Goal: Task Accomplishment & Management: Complete application form

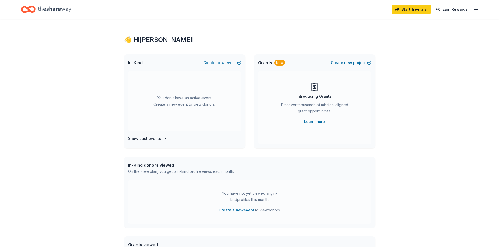
click at [59, 9] on icon "Home" at bounding box center [55, 9] width 34 height 6
click at [476, 10] on icon "button" at bounding box center [475, 9] width 6 height 6
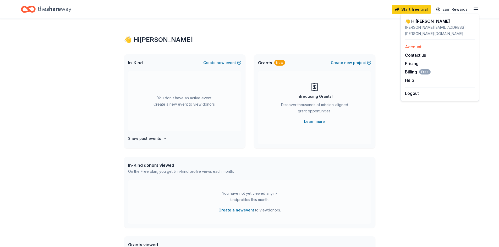
click at [422, 44] on div "Account" at bounding box center [440, 47] width 70 height 6
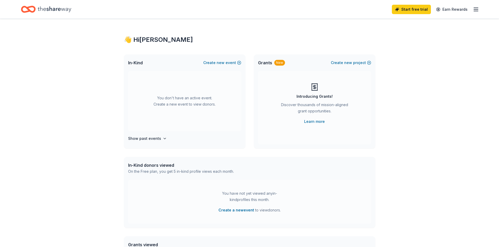
click at [475, 9] on line "button" at bounding box center [476, 9] width 4 height 0
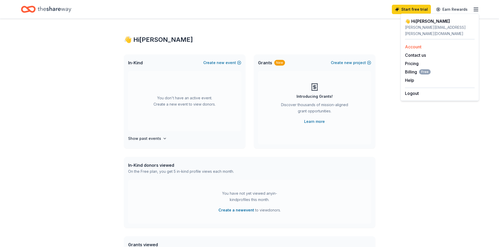
click at [406, 44] on link "Account" at bounding box center [413, 46] width 16 height 5
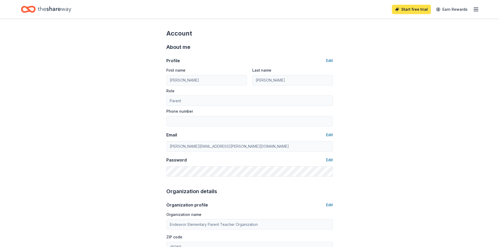
click at [421, 10] on link "Start free trial" at bounding box center [411, 9] width 39 height 9
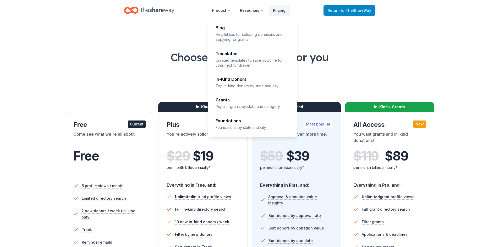
click at [371, 9] on span "Return to TheShareWay" at bounding box center [348, 10] width 43 height 6
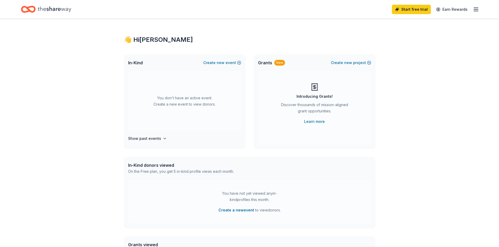
click at [348, 11] on div "Start free trial Earn Rewards" at bounding box center [249, 9] width 457 height 12
click at [219, 63] on span "new" at bounding box center [220, 63] width 8 height 6
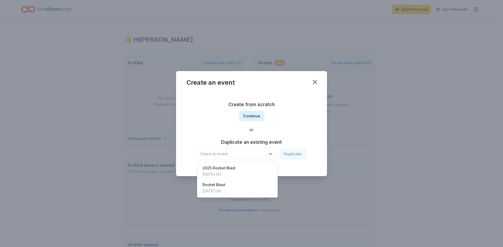
click at [270, 154] on icon "button" at bounding box center [270, 154] width 5 height 5
click at [251, 170] on div "2025 Rocket Blast [DATE] · [GEOGRAPHIC_DATA]" at bounding box center [237, 171] width 78 height 17
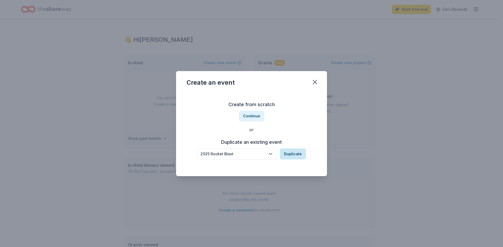
click at [293, 157] on button "Duplicate" at bounding box center [293, 154] width 26 height 11
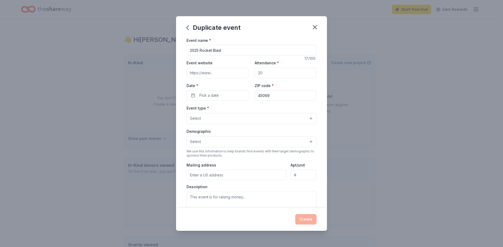
click at [263, 74] on input "Attendance *" at bounding box center [285, 73] width 62 height 10
drag, startPoint x: 264, startPoint y: 73, endPoint x: 248, endPoint y: 72, distance: 16.0
click at [248, 72] on div "Event website Attendance * Date * Pick a date ZIP code * 45069" at bounding box center [251, 80] width 130 height 41
type input "300"
click at [225, 94] on button "Pick a date" at bounding box center [217, 95] width 62 height 10
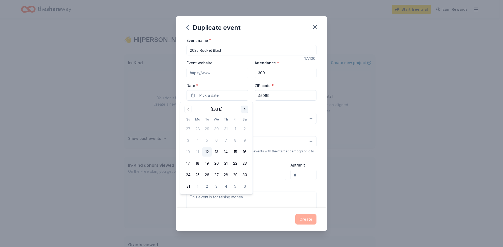
click at [246, 109] on button "Go to next month" at bounding box center [244, 109] width 7 height 7
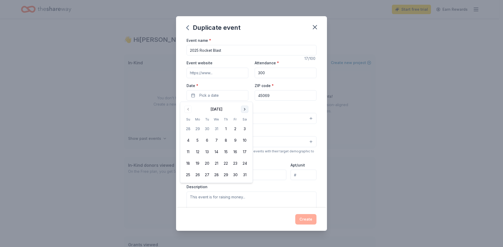
click at [246, 109] on button "Go to next month" at bounding box center [244, 109] width 7 height 7
click at [234, 151] on button "17" at bounding box center [234, 151] width 9 height 9
click at [304, 105] on div "Event type * Select" at bounding box center [251, 114] width 130 height 19
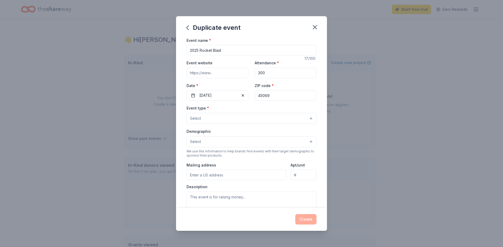
click at [261, 119] on button "Select" at bounding box center [251, 118] width 130 height 11
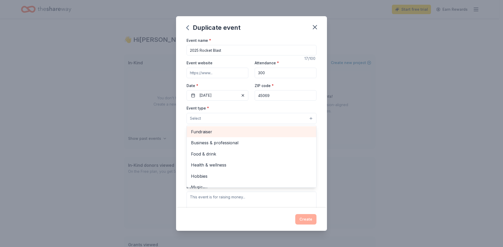
click at [212, 130] on span "Fundraiser" at bounding box center [251, 132] width 121 height 7
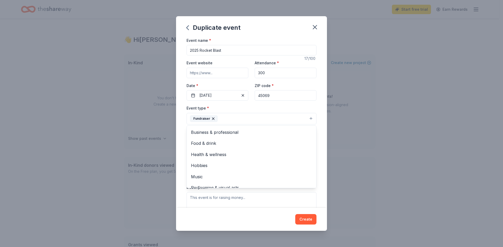
click at [319, 168] on div "Event name * 2025 Rocket Blast 17 /100 Event website Attendance * 300 Date * [D…" at bounding box center [251, 122] width 151 height 171
click at [310, 119] on button "Fundraiser" at bounding box center [251, 119] width 130 height 12
click at [320, 160] on div "Event name * 2025 Rocket Blast 17 /100 Event website Attendance * 300 Date * [D…" at bounding box center [251, 122] width 151 height 171
click at [241, 142] on button "Select" at bounding box center [251, 142] width 130 height 11
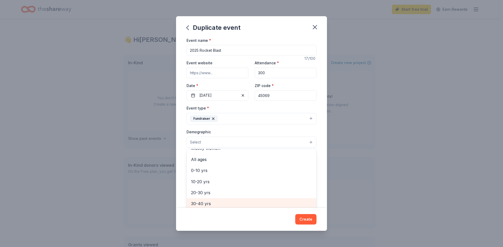
scroll to position [26, 0]
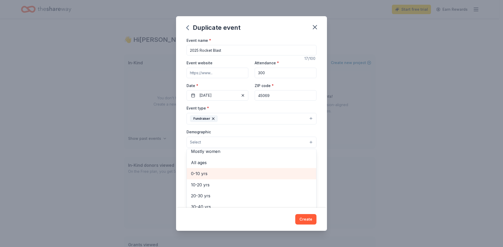
click at [211, 173] on span "0-10 yrs" at bounding box center [251, 173] width 121 height 7
click at [207, 175] on span "10-20 yrs" at bounding box center [251, 174] width 121 height 7
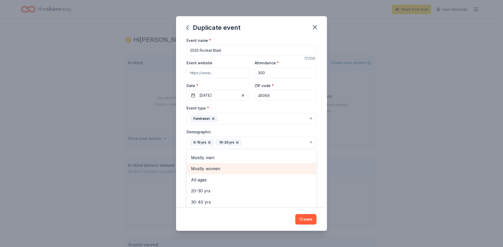
scroll to position [0, 0]
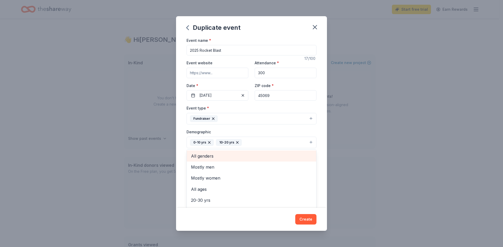
click at [224, 155] on span "All genders" at bounding box center [251, 156] width 121 height 7
click at [319, 168] on div "Event name * 2025 Rocket Blast 17 /100 Event website Attendance * 300 Date * [D…" at bounding box center [251, 122] width 151 height 171
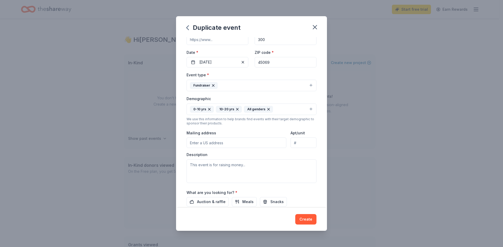
scroll to position [26, 0]
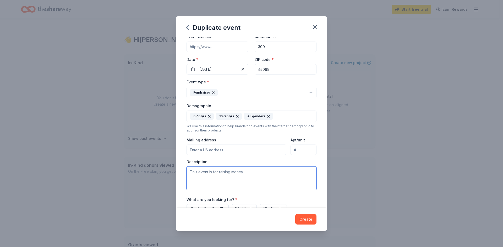
click at [220, 174] on textarea at bounding box center [251, 179] width 130 height 24
type textarea "F"
drag, startPoint x: 201, startPoint y: 172, endPoint x: 215, endPoint y: 174, distance: 14.0
click at [202, 173] on textarea "End of year, festival-like event that also serves as a fundraiser for the PTO f…" at bounding box center [251, 179] width 130 height 24
type textarea "End of school year, festival-like event that also serves as a fundraiser for th…"
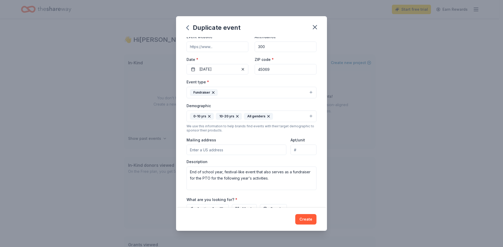
click at [311, 197] on div "What are you looking for? * Auction & raffle Meals Snacks Desserts Alcohol Beve…" at bounding box center [251, 211] width 130 height 29
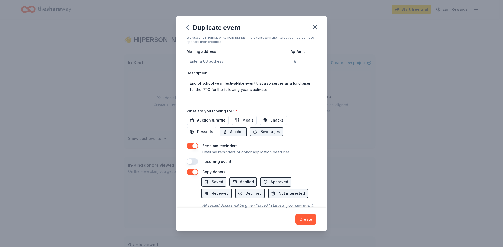
scroll to position [131, 0]
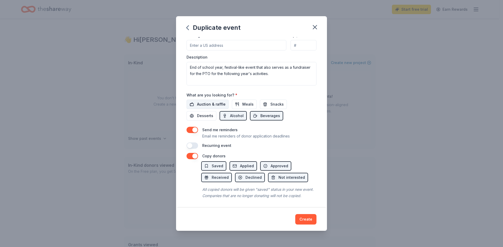
click at [205, 103] on span "Auction & raffle" at bounding box center [211, 104] width 29 height 6
click at [233, 117] on span "Alcohol" at bounding box center [237, 116] width 14 height 6
click at [205, 118] on span "Desserts" at bounding box center [205, 116] width 16 height 6
click at [270, 104] on span "Snacks" at bounding box center [276, 104] width 13 height 6
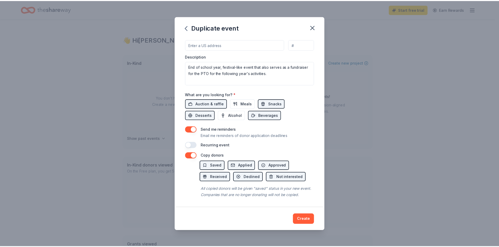
scroll to position [138, 0]
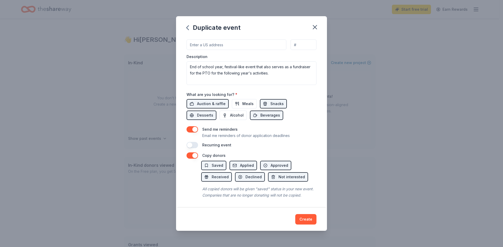
click at [187, 153] on button "button" at bounding box center [192, 156] width 12 height 6
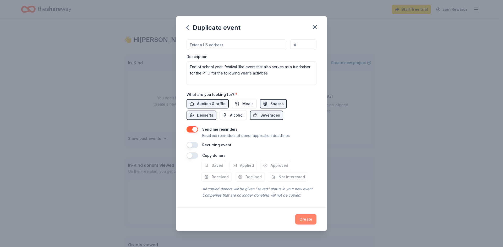
click at [301, 223] on button "Create" at bounding box center [305, 219] width 21 height 10
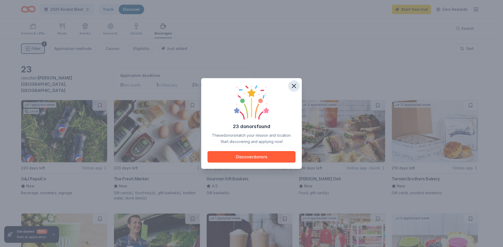
click at [293, 86] on icon "button" at bounding box center [293, 85] width 7 height 7
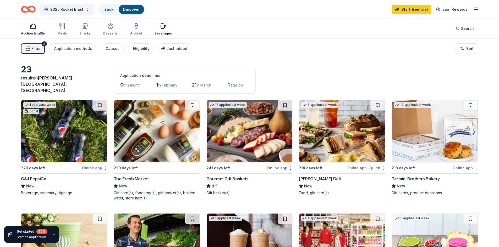
click at [28, 28] on div "button" at bounding box center [33, 26] width 24 height 6
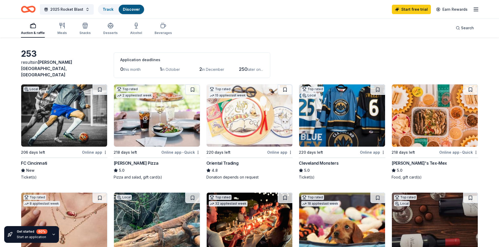
scroll to position [26, 0]
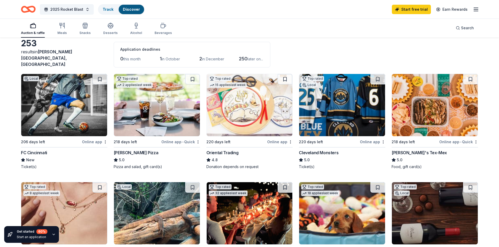
click at [259, 124] on img at bounding box center [250, 105] width 86 height 62
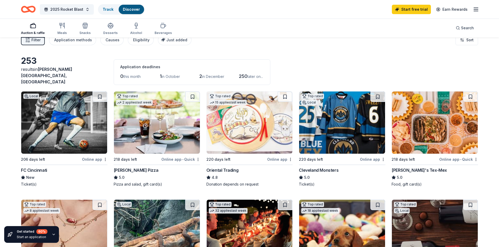
scroll to position [0, 0]
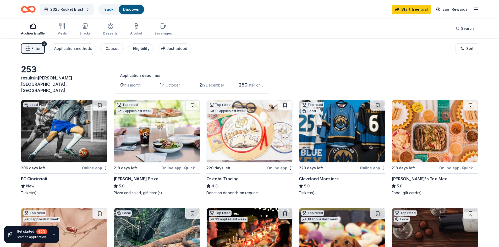
click at [321, 66] on div "253 results in [PERSON_NAME][GEOGRAPHIC_DATA], [GEOGRAPHIC_DATA] Application de…" at bounding box center [249, 78] width 457 height 29
click at [239, 147] on img at bounding box center [250, 131] width 86 height 62
click at [68, 6] on span "2025 Rocket Blast" at bounding box center [66, 9] width 33 height 6
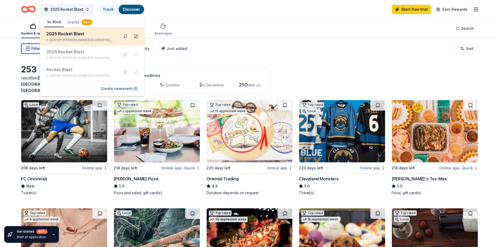
click at [136, 37] on button at bounding box center [136, 36] width 8 height 8
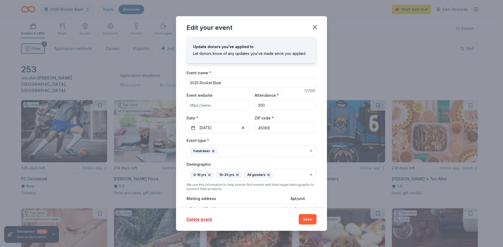
click at [198, 83] on input "2025 Rocket Blast" at bounding box center [251, 82] width 130 height 10
type input "2026 Rocket Blast"
click at [306, 219] on button "Save" at bounding box center [307, 219] width 18 height 10
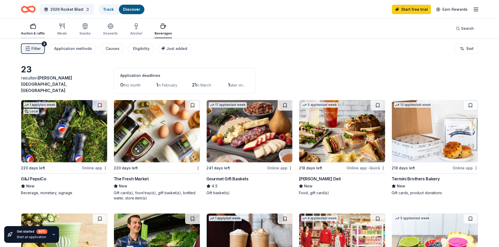
click at [34, 28] on icon "button" at bounding box center [33, 26] width 6 height 6
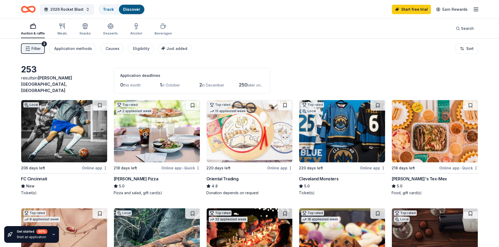
click at [476, 10] on icon "button" at bounding box center [475, 9] width 6 height 6
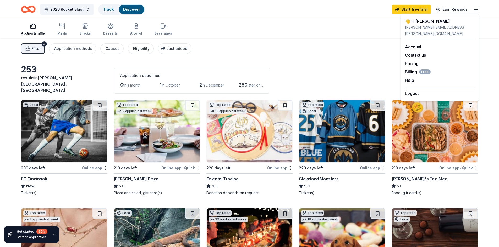
click at [476, 9] on line "button" at bounding box center [476, 9] width 4 height 0
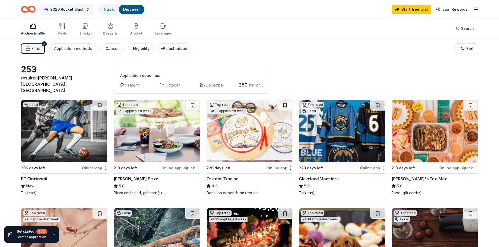
click at [76, 10] on span "2026 Rocket Blast" at bounding box center [66, 9] width 33 height 6
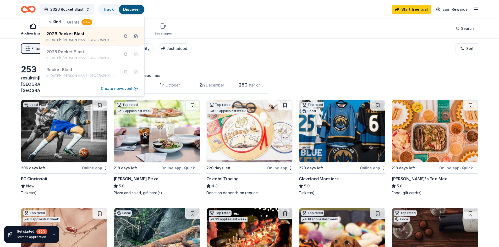
click at [116, 89] on button "Create new event" at bounding box center [119, 89] width 37 height 6
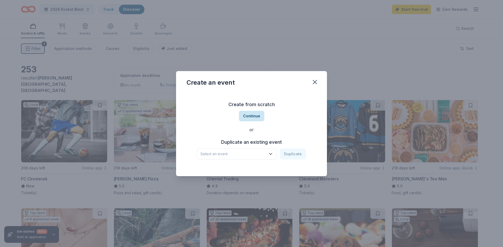
click at [255, 118] on button "Continue" at bounding box center [251, 116] width 25 height 10
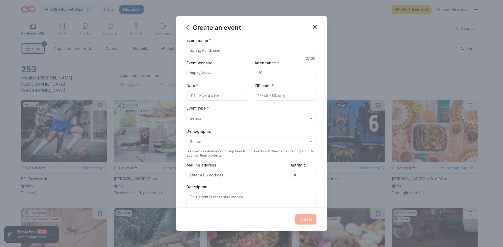
click at [222, 49] on input "Event name *" at bounding box center [251, 50] width 130 height 10
type input "Teacher Meals"
click at [265, 72] on input "Attendance *" at bounding box center [285, 73] width 62 height 10
drag, startPoint x: 263, startPoint y: 73, endPoint x: 255, endPoint y: 73, distance: 7.9
click at [255, 73] on input "Attendance *" at bounding box center [285, 73] width 62 height 10
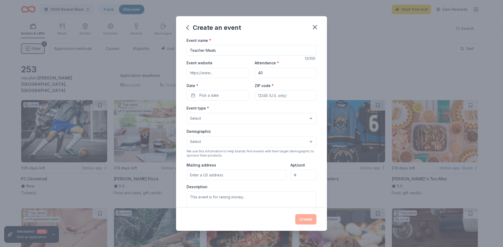
type input "40"
click at [225, 49] on input "Teacher Meals" at bounding box center [251, 50] width 130 height 10
drag, startPoint x: 221, startPoint y: 50, endPoint x: 177, endPoint y: 48, distance: 43.5
click at [177, 48] on div "Event name * Teacher Meals 13 /100 Event website Attendance * 40 Date * Pick a …" at bounding box center [251, 122] width 151 height 171
type input "Fall Conference Meals"
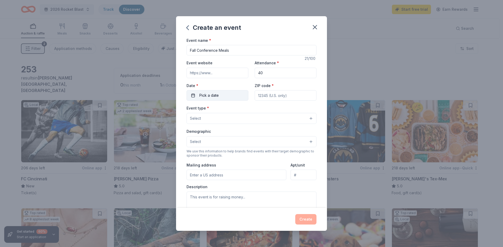
click at [215, 96] on span "Pick a date" at bounding box center [208, 95] width 19 height 6
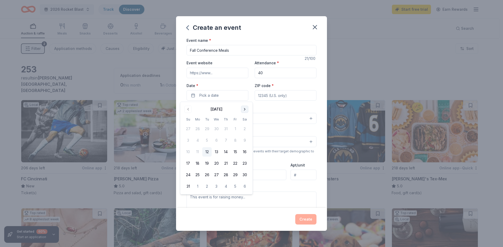
click at [245, 110] on button "Go to next month" at bounding box center [244, 109] width 7 height 7
click at [226, 163] on button "25" at bounding box center [225, 163] width 9 height 9
click at [256, 38] on div "Event name * Fall Conference Meals" at bounding box center [251, 46] width 130 height 19
click at [253, 123] on button "Select" at bounding box center [251, 118] width 130 height 11
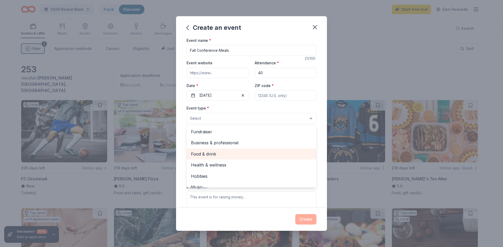
click at [210, 152] on span "Food & drink" at bounding box center [251, 154] width 121 height 7
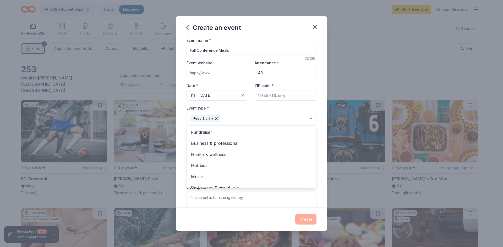
click at [317, 80] on div "Event name * Fall Conference Meals 21 /100 Event website Attendance * 40 Date *…" at bounding box center [251, 122] width 151 height 171
click at [211, 145] on button "Select" at bounding box center [251, 142] width 130 height 11
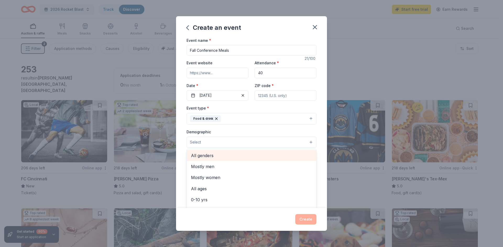
click at [212, 155] on span "All genders" at bounding box center [251, 155] width 121 height 7
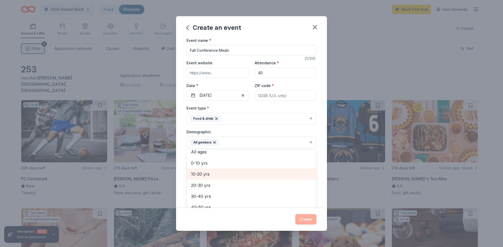
scroll to position [52, 0]
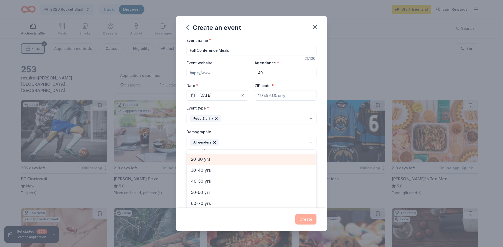
click at [202, 158] on span "20-30 yrs" at bounding box center [251, 159] width 121 height 7
click at [198, 160] on span "30-40 yrs" at bounding box center [251, 159] width 121 height 7
click at [198, 163] on span "40-50 yrs" at bounding box center [251, 161] width 121 height 7
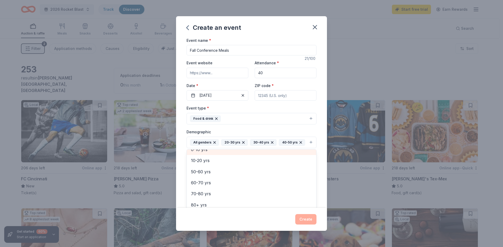
scroll to position [40, 0]
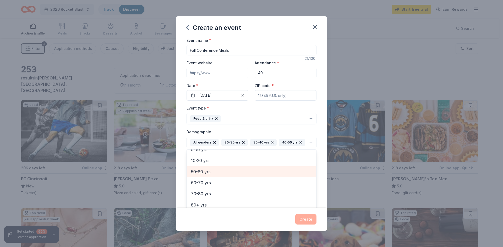
click at [201, 175] on span "50-60 yrs" at bounding box center [251, 172] width 121 height 7
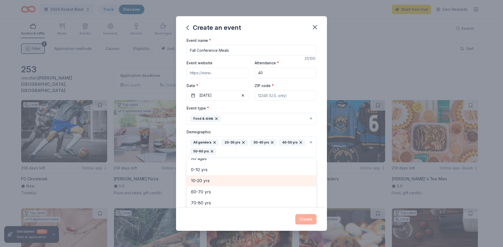
scroll to position [29, 0]
click at [271, 142] on icon "button" at bounding box center [272, 143] width 4 height 4
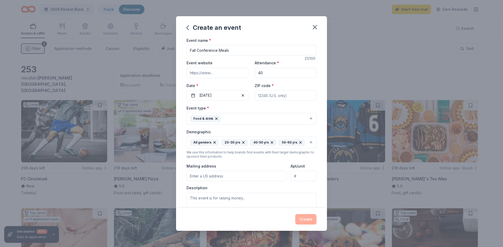
click at [241, 142] on icon "button" at bounding box center [243, 143] width 4 height 4
click at [269, 142] on icon "button" at bounding box center [271, 143] width 4 height 4
click at [241, 142] on icon "button" at bounding box center [243, 143] width 4 height 4
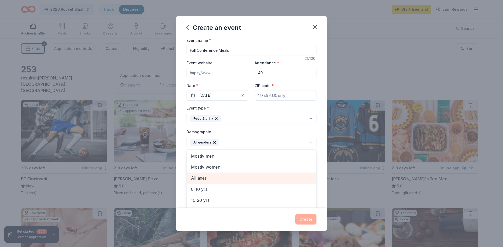
click at [204, 179] on span "All ages" at bounding box center [251, 178] width 121 height 7
click at [318, 177] on div "Event name * Fall Conference Meals 21 /100 Event website Attendance * 40 Date *…" at bounding box center [251, 122] width 151 height 171
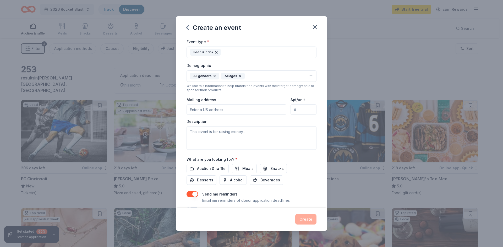
scroll to position [79, 0]
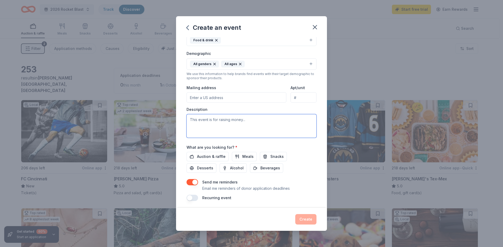
click at [238, 123] on textarea at bounding box center [251, 126] width 130 height 24
type textarea "Our teachers stay late on conference nights and we provide them meals and snacks"
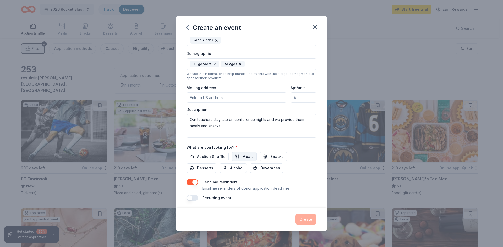
click at [245, 155] on span "Meals" at bounding box center [247, 157] width 11 height 6
click at [277, 157] on span "Snacks" at bounding box center [276, 157] width 13 height 6
click at [213, 170] on button "Desserts" at bounding box center [201, 168] width 30 height 9
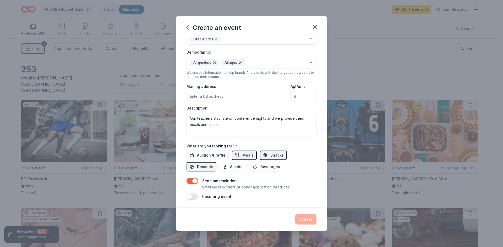
scroll to position [80, 0]
click at [276, 168] on span "Beverages" at bounding box center [270, 167] width 20 height 6
click at [189, 180] on button "button" at bounding box center [192, 181] width 12 height 6
click at [312, 217] on div "Create" at bounding box center [251, 219] width 130 height 10
click at [314, 26] on icon "button" at bounding box center [314, 27] width 7 height 7
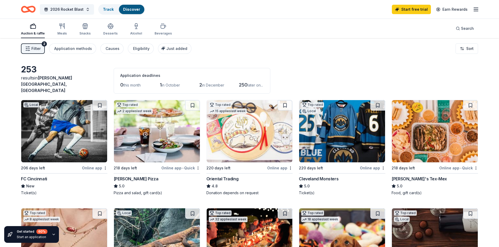
scroll to position [0, 0]
click at [73, 11] on span "2026 Rocket Blast" at bounding box center [66, 9] width 33 height 6
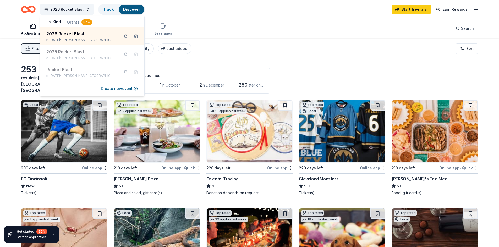
click at [76, 24] on button "Grants New" at bounding box center [79, 22] width 31 height 9
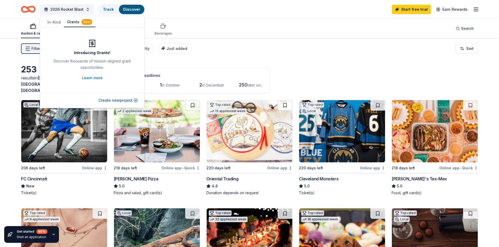
click at [54, 23] on button "In-Kind" at bounding box center [54, 22] width 20 height 9
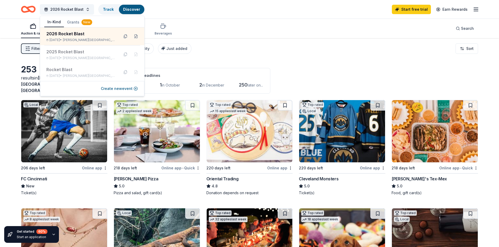
click at [214, 16] on div "2026 Rocket Blast Track Discover Start free trial Earn Rewards" at bounding box center [249, 9] width 499 height 19
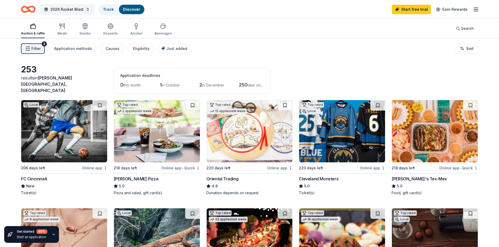
click at [297, 70] on div "253 results in [PERSON_NAME][GEOGRAPHIC_DATA], [GEOGRAPHIC_DATA] Application de…" at bounding box center [249, 78] width 457 height 29
click at [62, 28] on icon "button" at bounding box center [62, 26] width 6 height 6
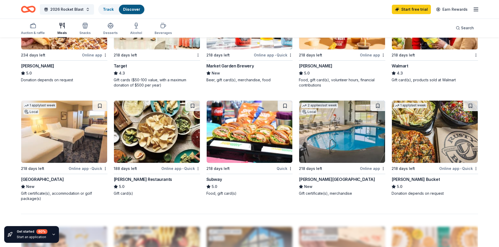
scroll to position [288, 0]
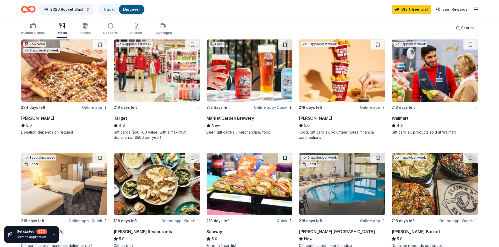
click at [31, 115] on div "[PERSON_NAME]" at bounding box center [37, 118] width 33 height 6
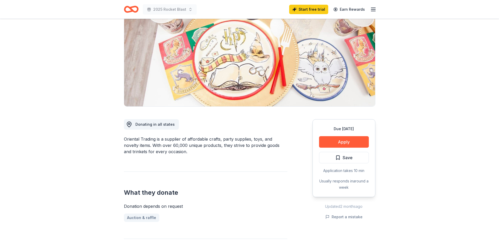
scroll to position [79, 0]
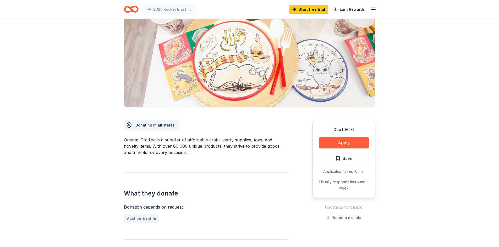
scroll to position [52, 0]
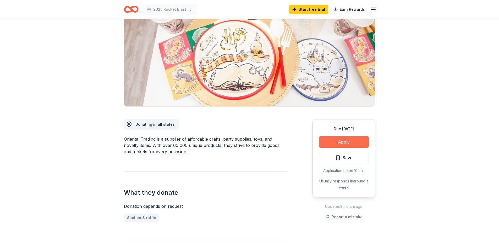
click at [351, 144] on button "Apply" at bounding box center [344, 142] width 50 height 12
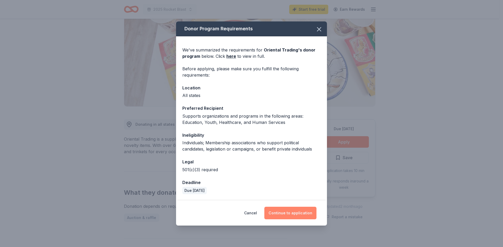
click at [294, 216] on button "Continue to application" at bounding box center [290, 213] width 52 height 13
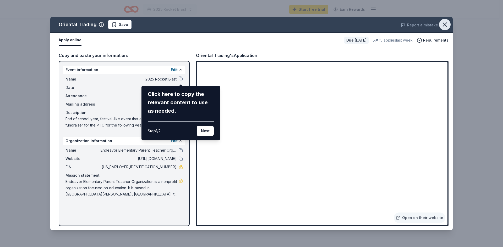
click at [447, 25] on icon "button" at bounding box center [444, 24] width 7 height 7
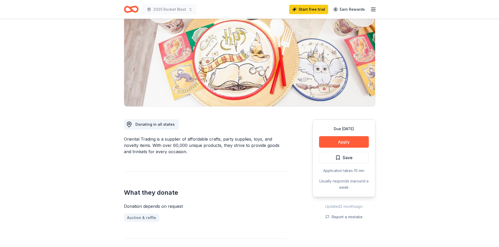
drag, startPoint x: 471, startPoint y: 44, endPoint x: 439, endPoint y: 40, distance: 33.1
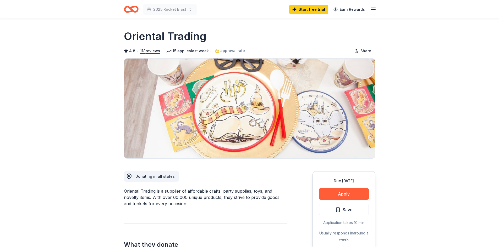
scroll to position [0, 0]
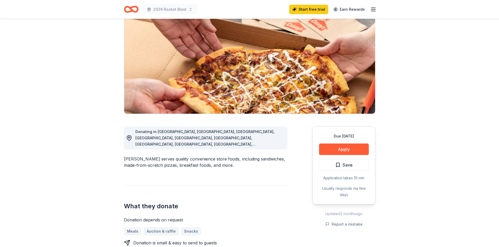
scroll to position [52, 0]
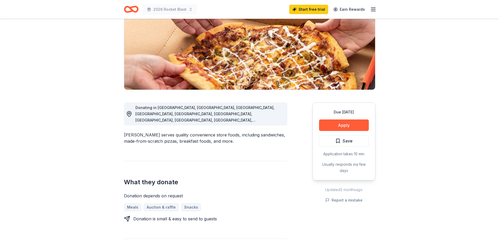
scroll to position [0, 0]
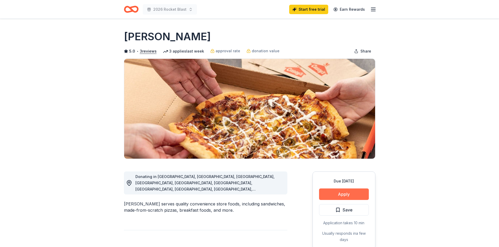
click at [361, 193] on button "Apply" at bounding box center [344, 195] width 50 height 12
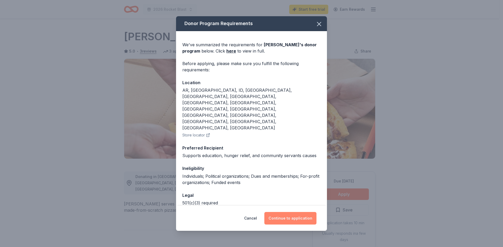
click at [292, 215] on button "Continue to application" at bounding box center [290, 218] width 52 height 13
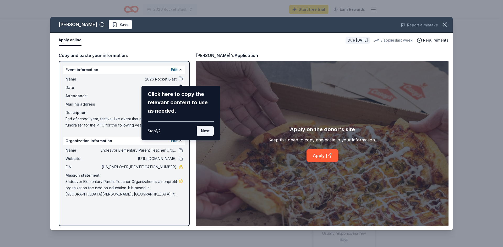
click at [209, 131] on button "Next" at bounding box center [205, 131] width 17 height 10
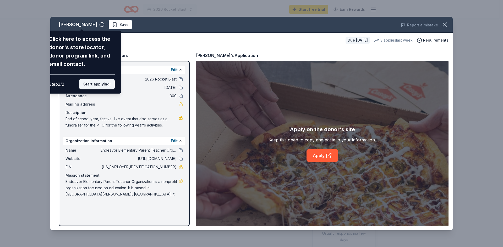
click at [106, 87] on button "Start applying!" at bounding box center [97, 84] width 36 height 10
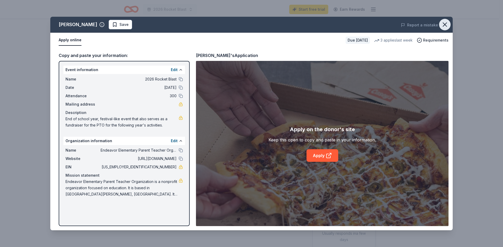
click at [445, 26] on icon "button" at bounding box center [444, 24] width 7 height 7
